Goal: Information Seeking & Learning: Compare options

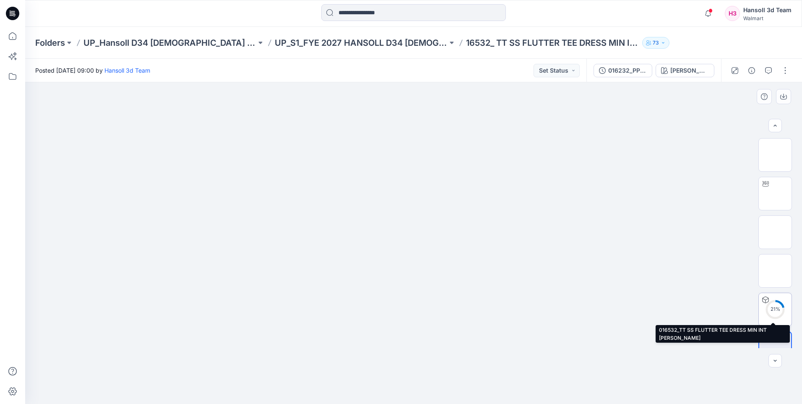
scroll to position [17, 0]
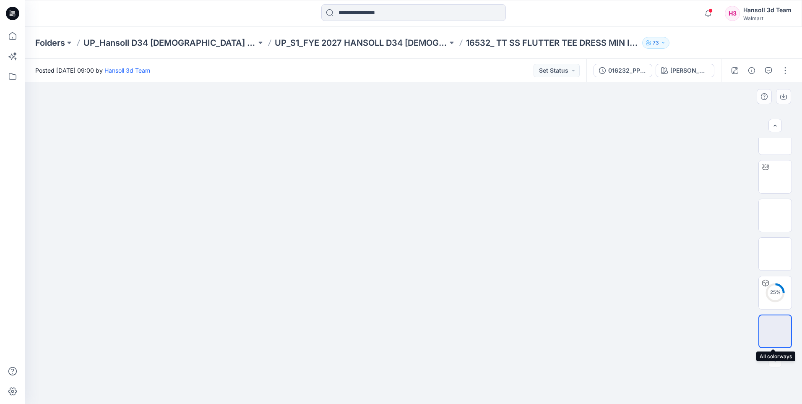
click at [775, 331] on img at bounding box center [775, 331] width 0 height 0
